Goal: Task Accomplishment & Management: Manage account settings

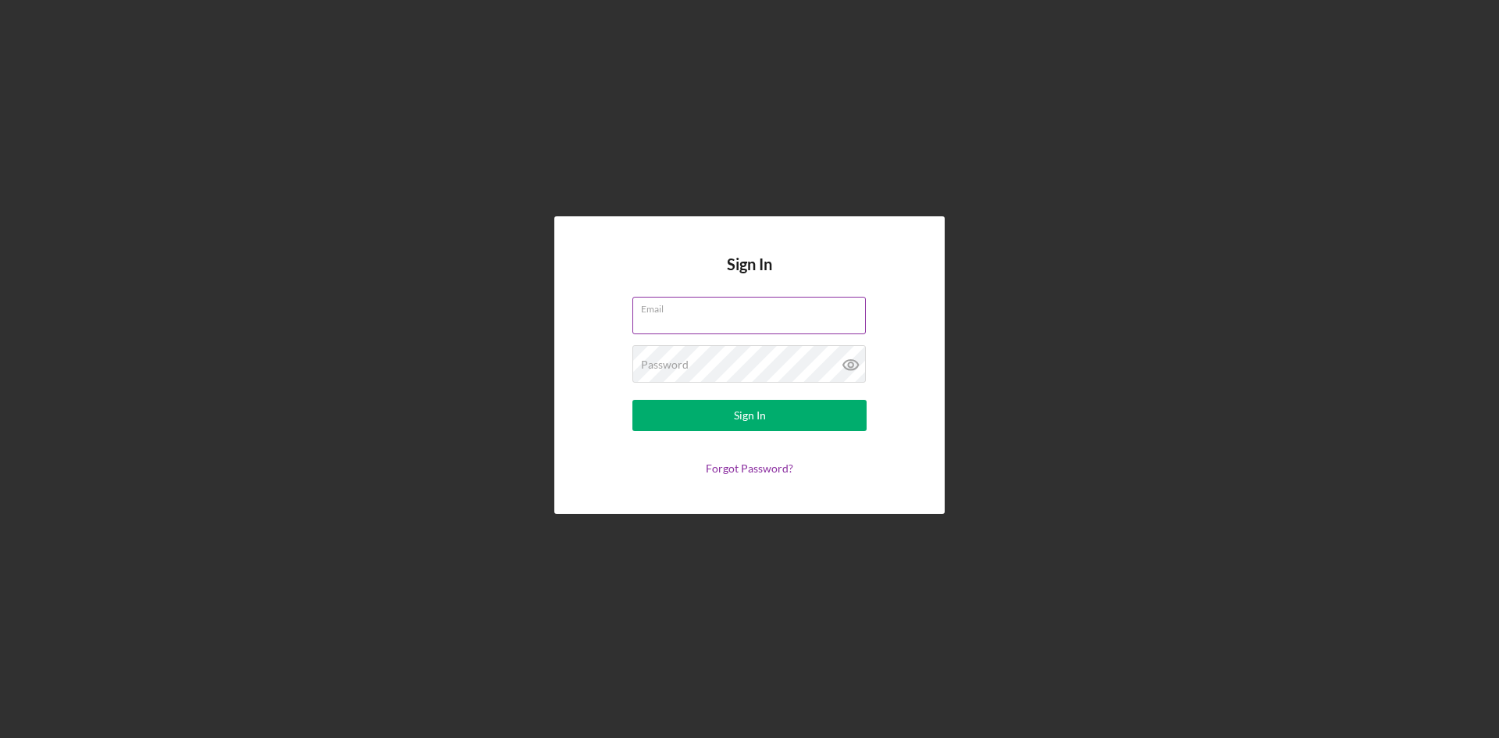
click at [688, 315] on input "Email" at bounding box center [748, 315] width 233 height 37
type input "[EMAIL_ADDRESS][DOMAIN_NAME]"
click at [737, 424] on div "Sign In" at bounding box center [750, 415] width 32 height 31
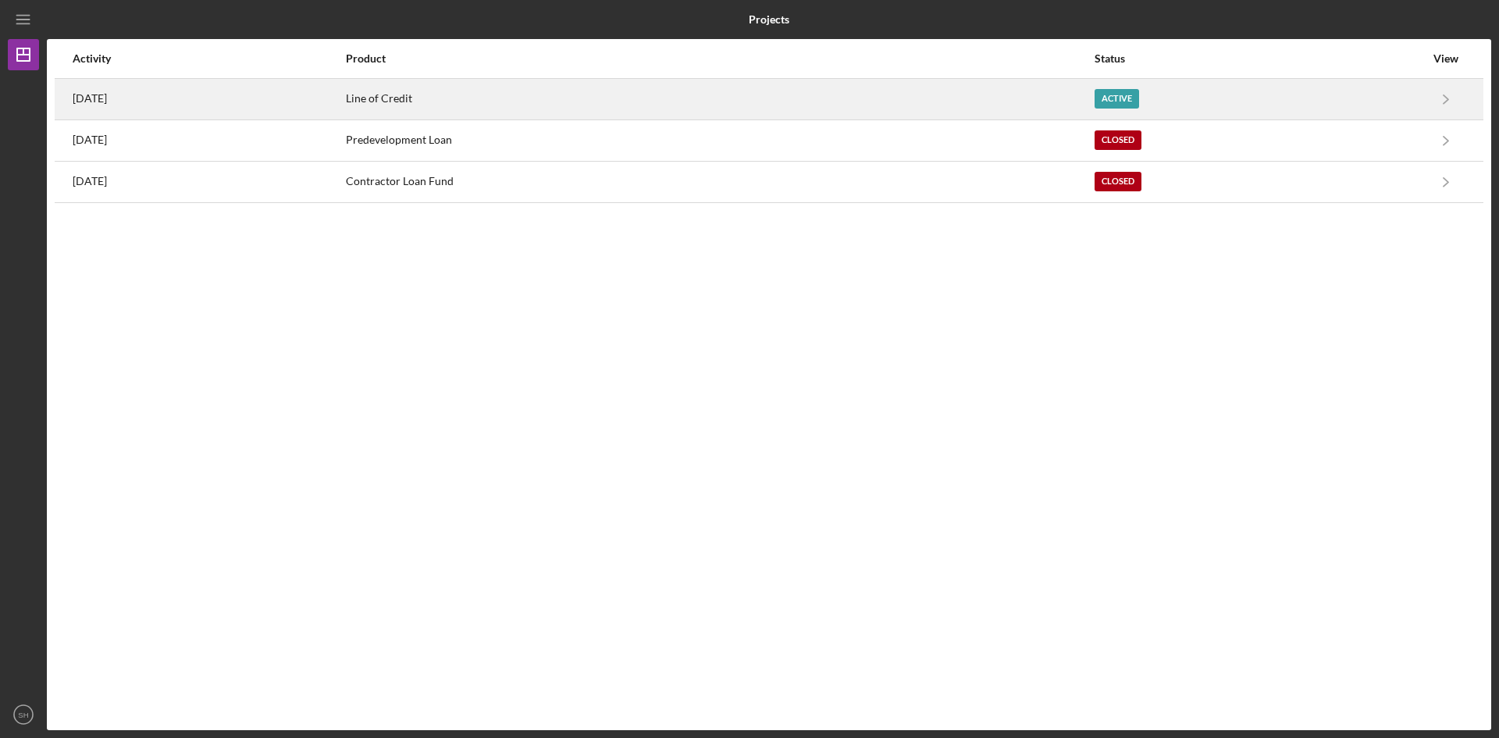
click at [517, 88] on div "Line of Credit" at bounding box center [720, 99] width 748 height 39
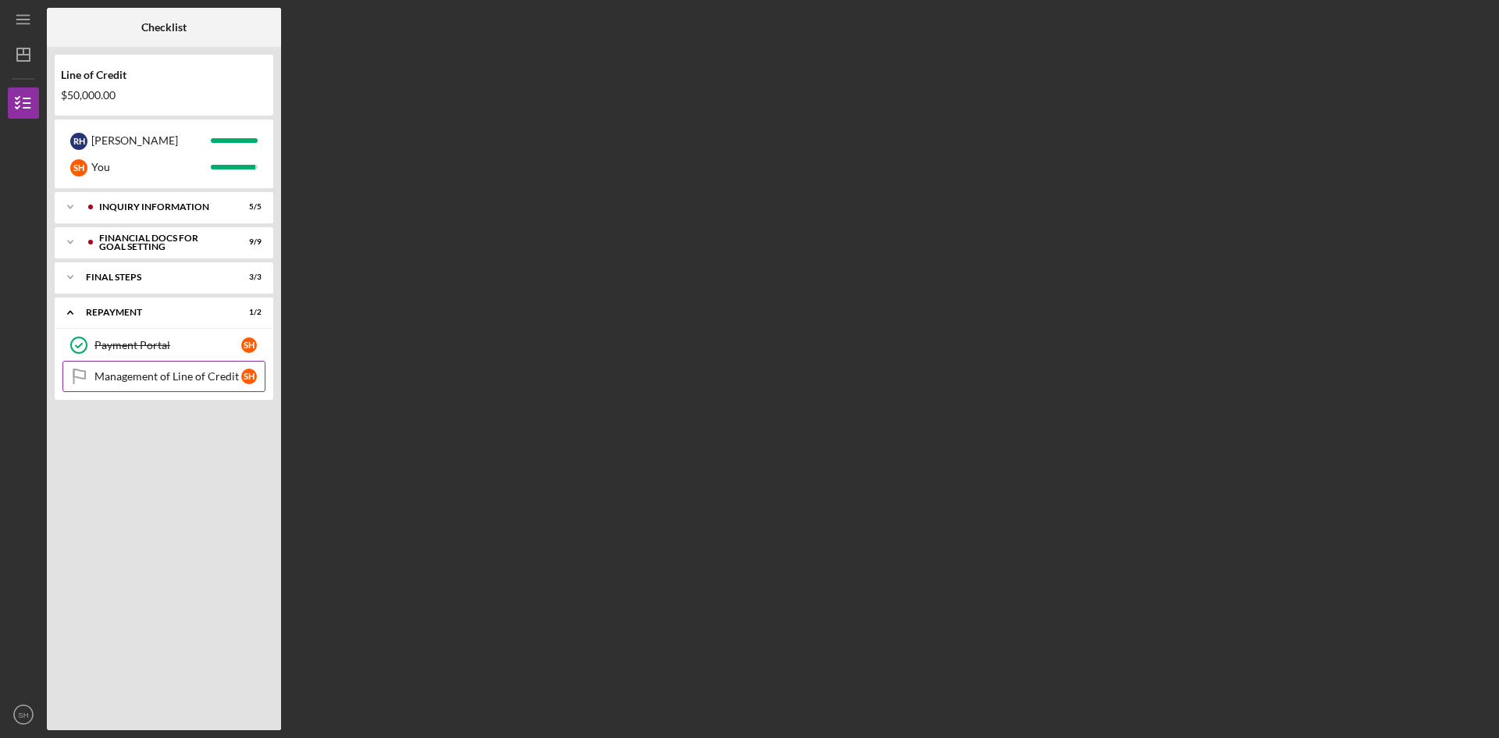
click at [171, 375] on div "Management of Line of Credit" at bounding box center [167, 376] width 147 height 12
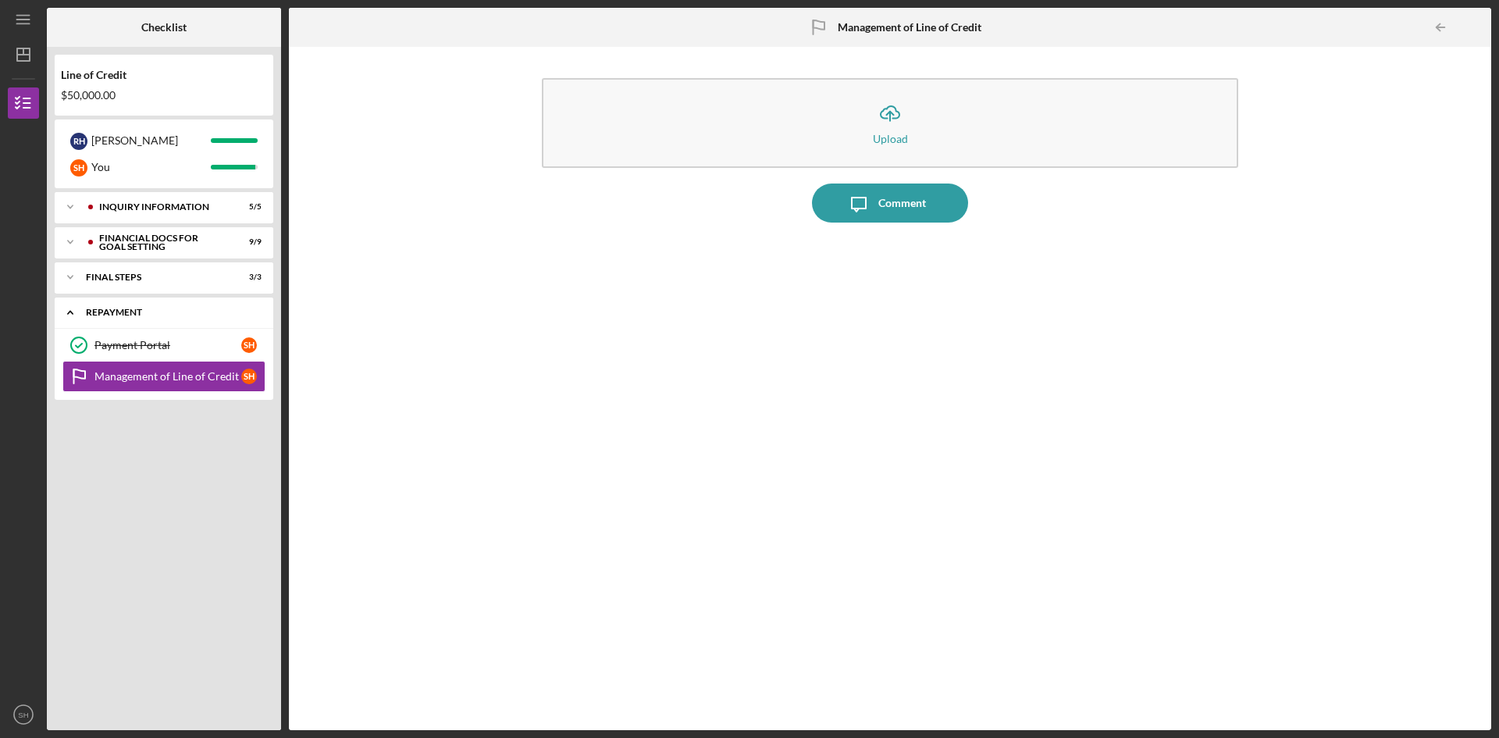
click at [156, 304] on div "Icon/Expander Repayment 1 / 2" at bounding box center [164, 313] width 219 height 32
click at [118, 304] on div "Icon/Expander Repayment 1 / 2" at bounding box center [164, 312] width 219 height 31
click at [18, 711] on text "SH" at bounding box center [23, 714] width 10 height 9
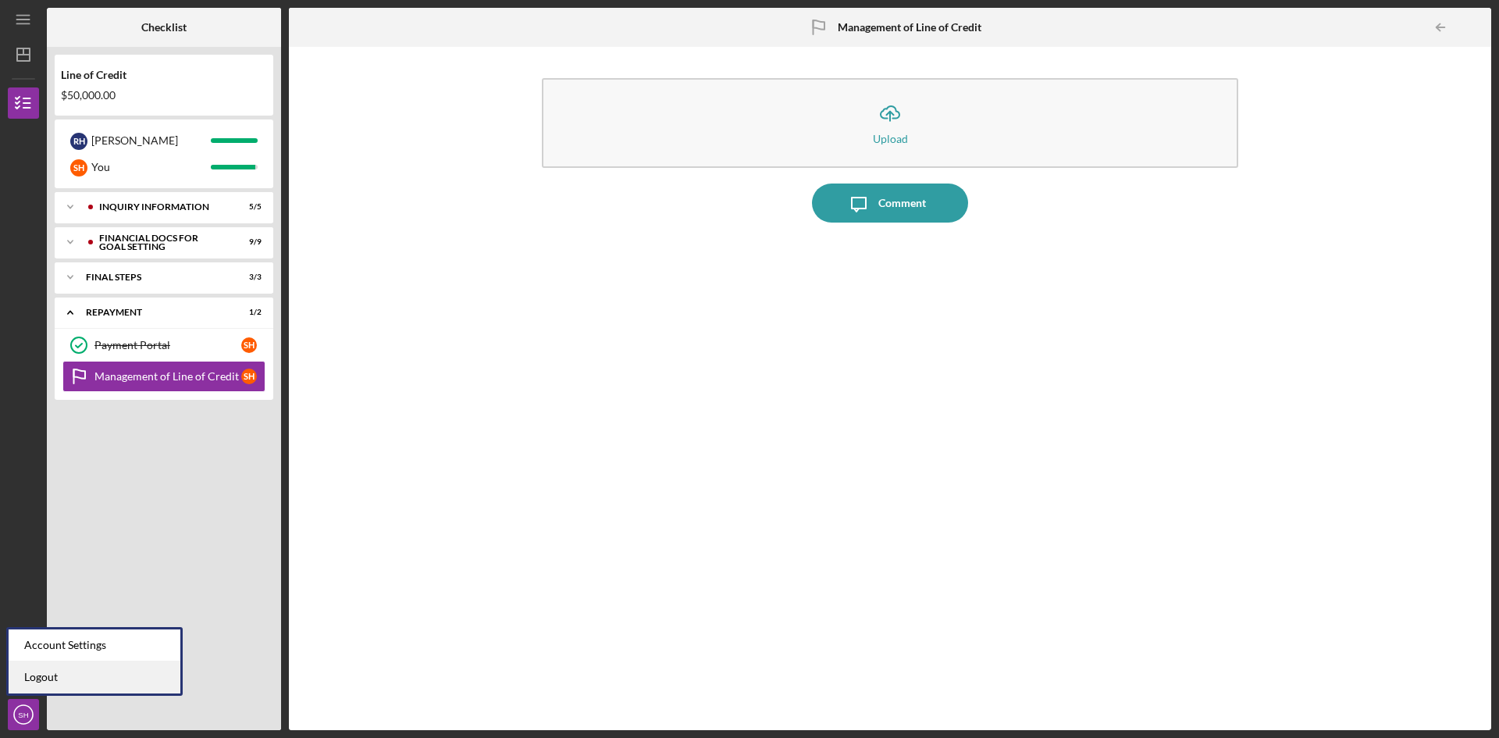
click at [30, 674] on link "Logout" at bounding box center [95, 677] width 172 height 32
